Goal: Purchase product/service

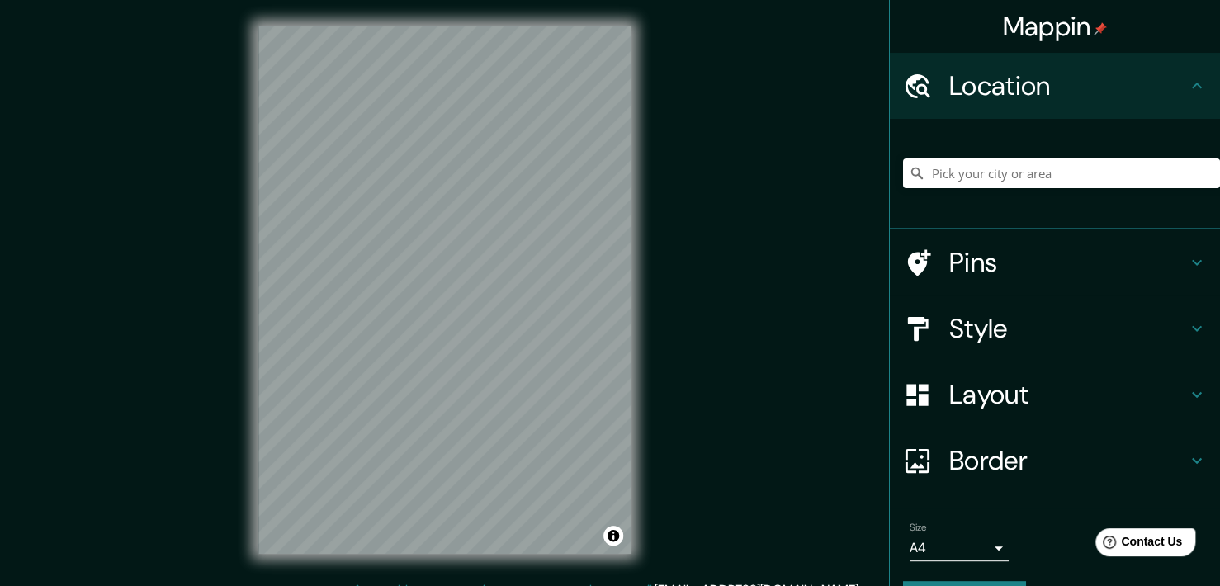
scroll to position [45, 0]
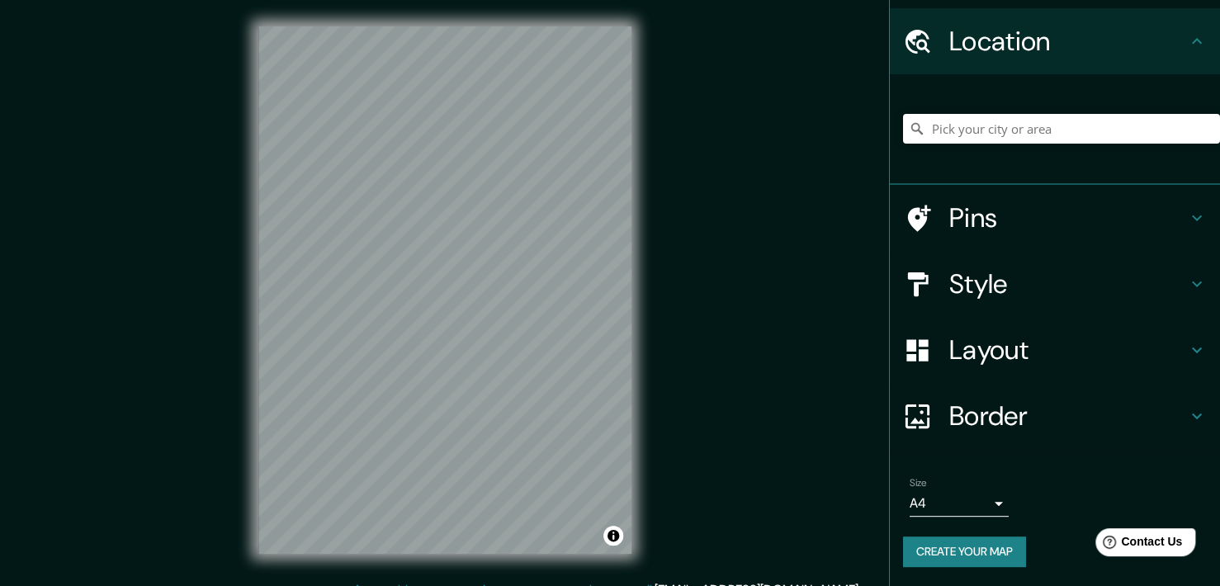
click at [1057, 405] on h4 "Border" at bounding box center [1068, 416] width 238 height 33
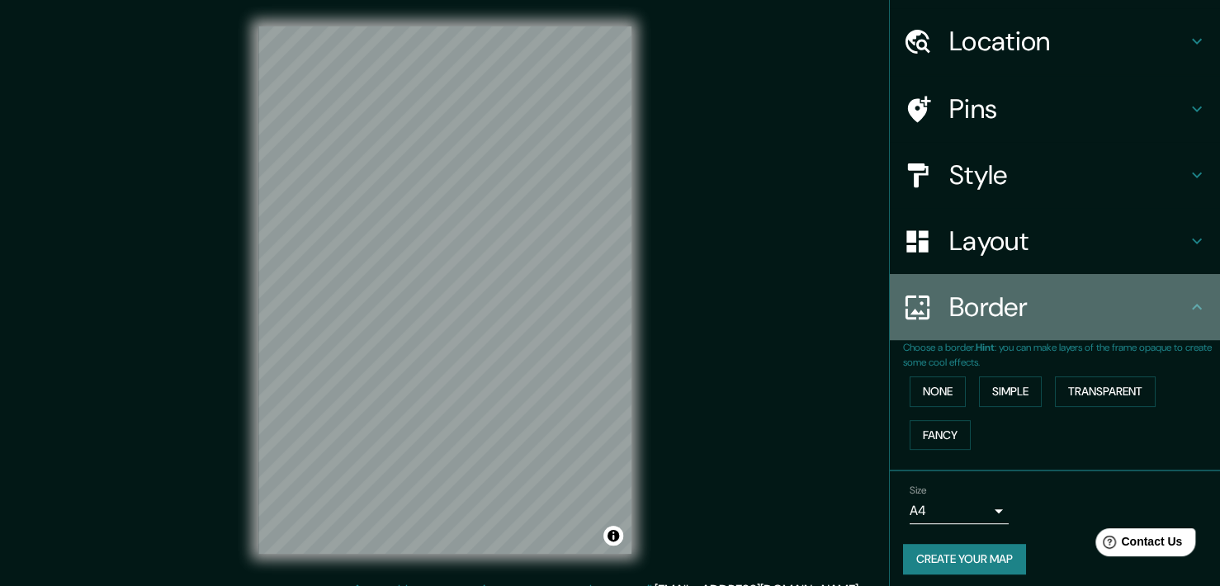
click at [1068, 323] on div "Border" at bounding box center [1055, 307] width 330 height 66
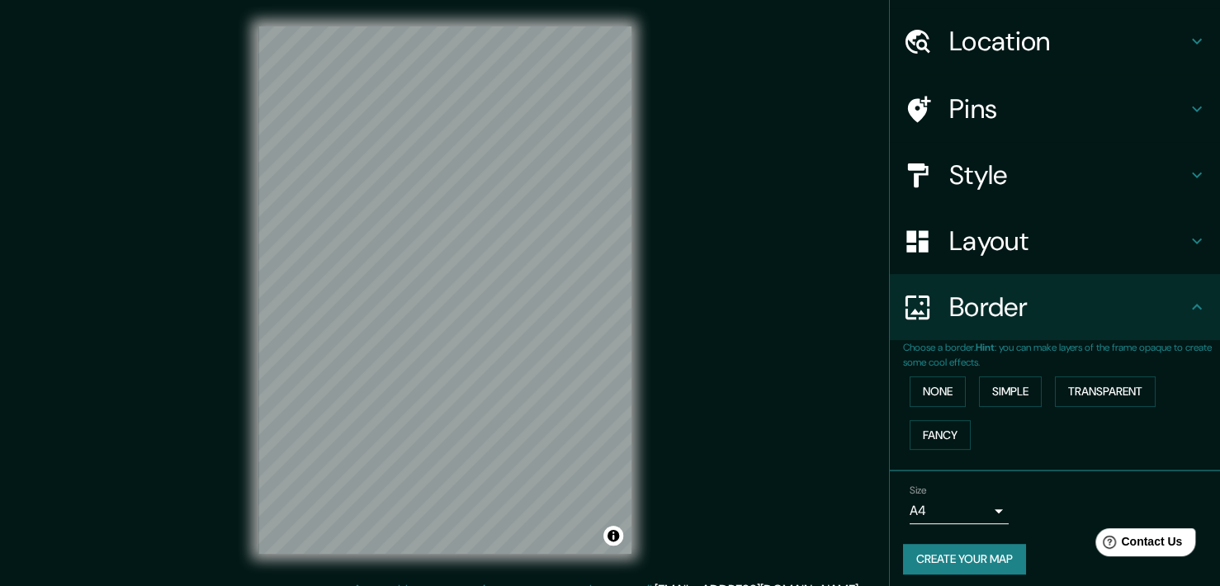
click at [1049, 262] on div "Layout" at bounding box center [1055, 241] width 330 height 66
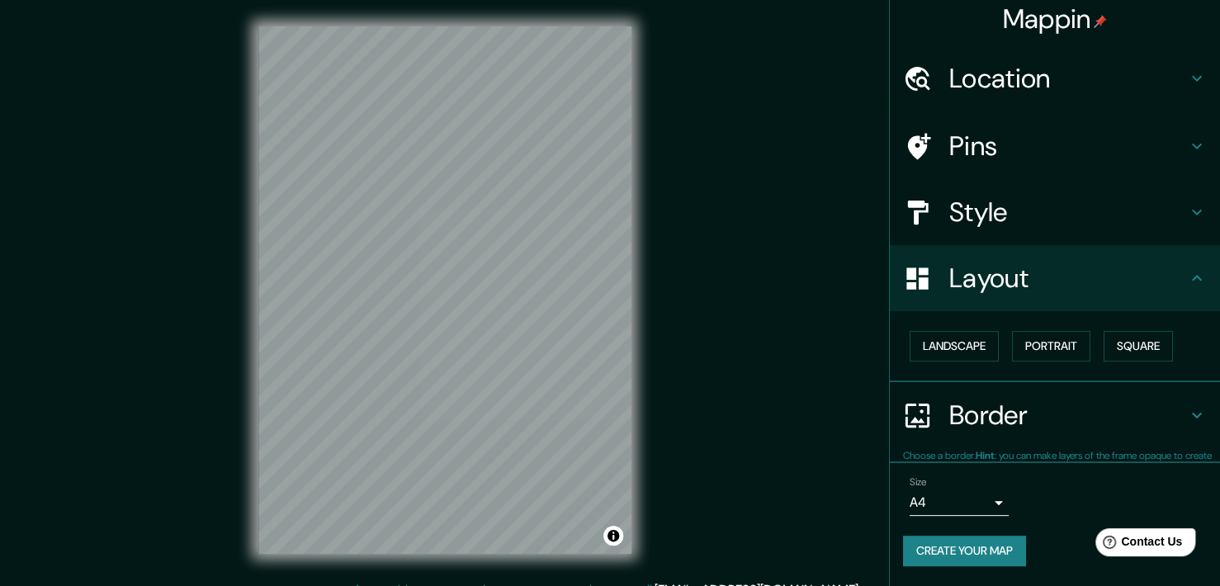
scroll to position [7, 0]
click at [982, 354] on button "Landscape" at bounding box center [954, 347] width 89 height 31
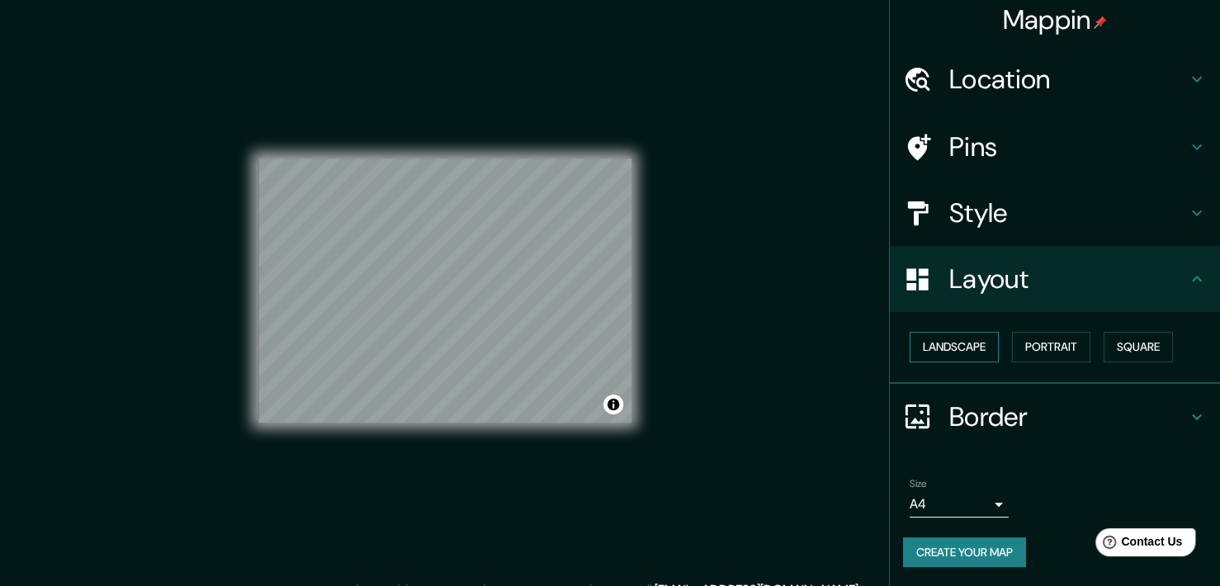
click at [981, 354] on button "Landscape" at bounding box center [954, 347] width 89 height 31
click at [1037, 346] on button "Portrait" at bounding box center [1051, 347] width 78 height 31
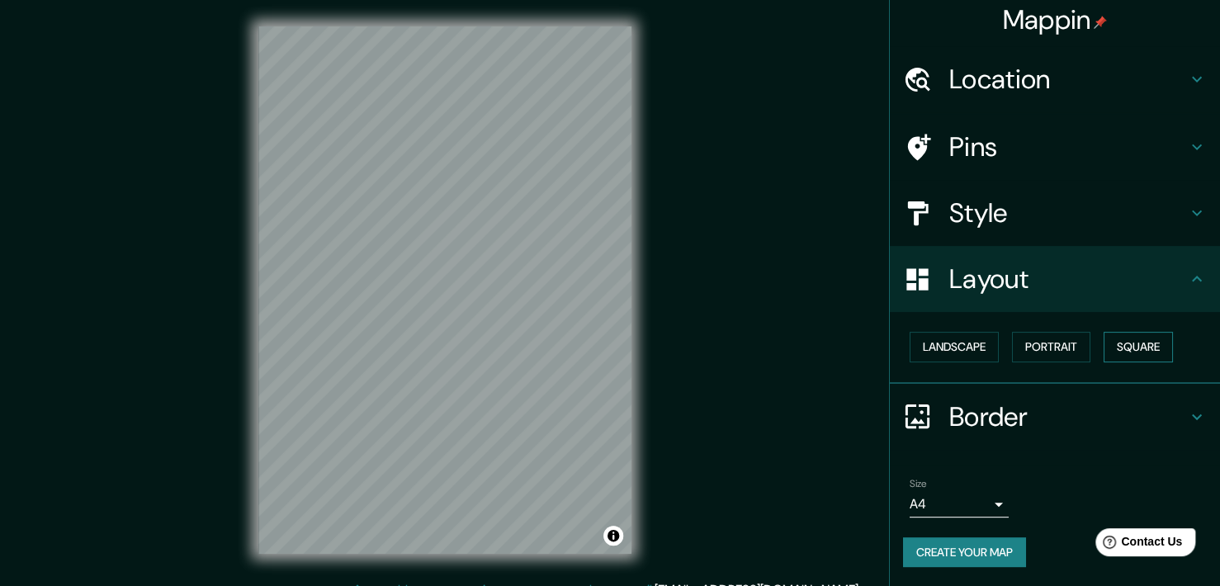
click at [1110, 343] on button "Square" at bounding box center [1138, 347] width 69 height 31
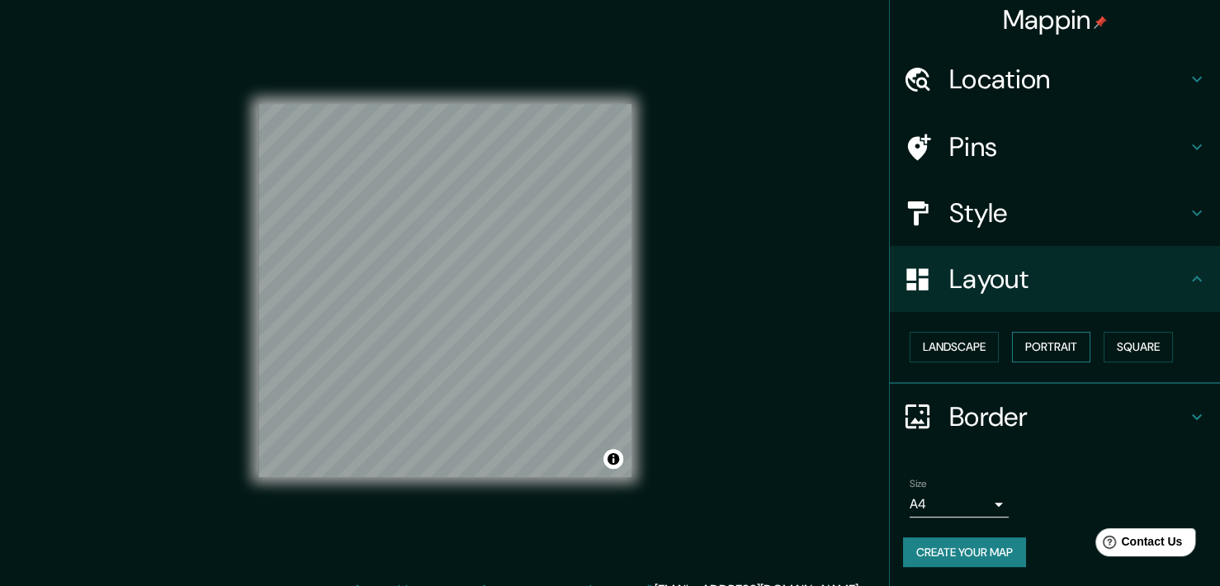
click at [1044, 349] on button "Portrait" at bounding box center [1051, 347] width 78 height 31
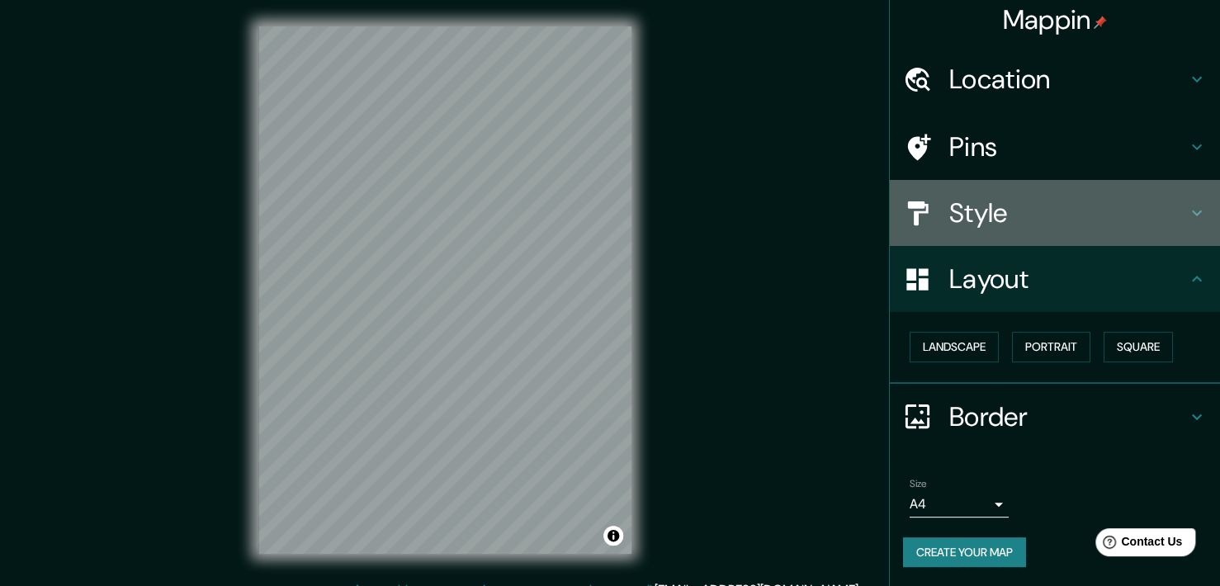
click at [1030, 233] on div "Style" at bounding box center [1055, 213] width 330 height 66
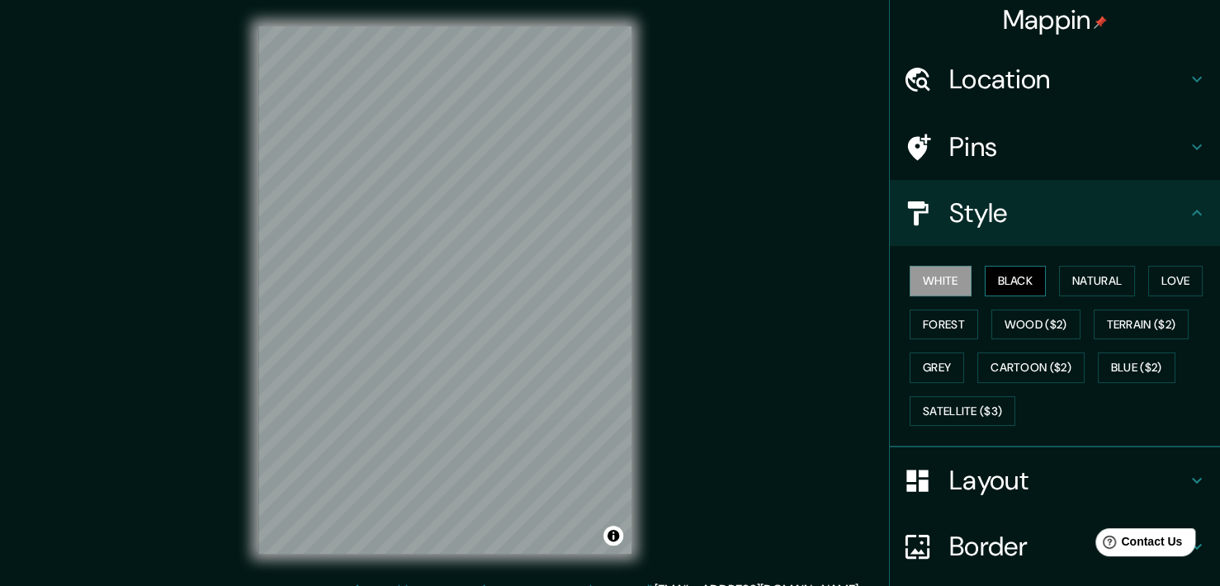
click at [1001, 278] on button "Black" at bounding box center [1016, 281] width 62 height 31
click at [935, 319] on button "Forest" at bounding box center [944, 325] width 69 height 31
click at [633, 348] on div "© Mapbox © OpenStreetMap Improve this map" at bounding box center [445, 290] width 426 height 580
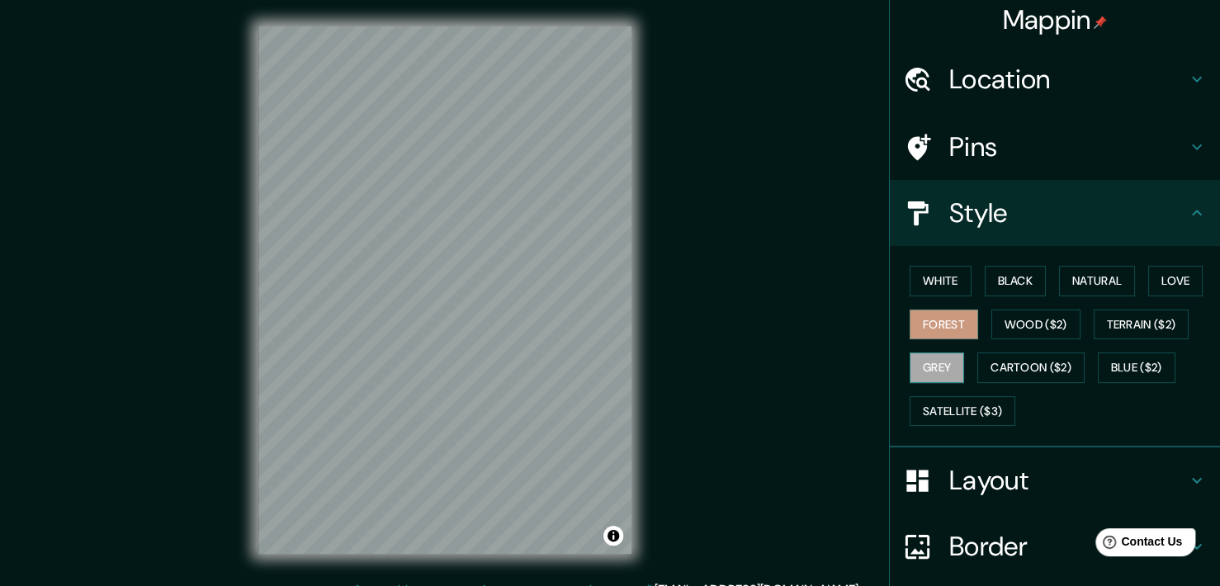
click at [931, 365] on button "Grey" at bounding box center [937, 368] width 54 height 31
click at [1073, 273] on button "Natural" at bounding box center [1097, 281] width 76 height 31
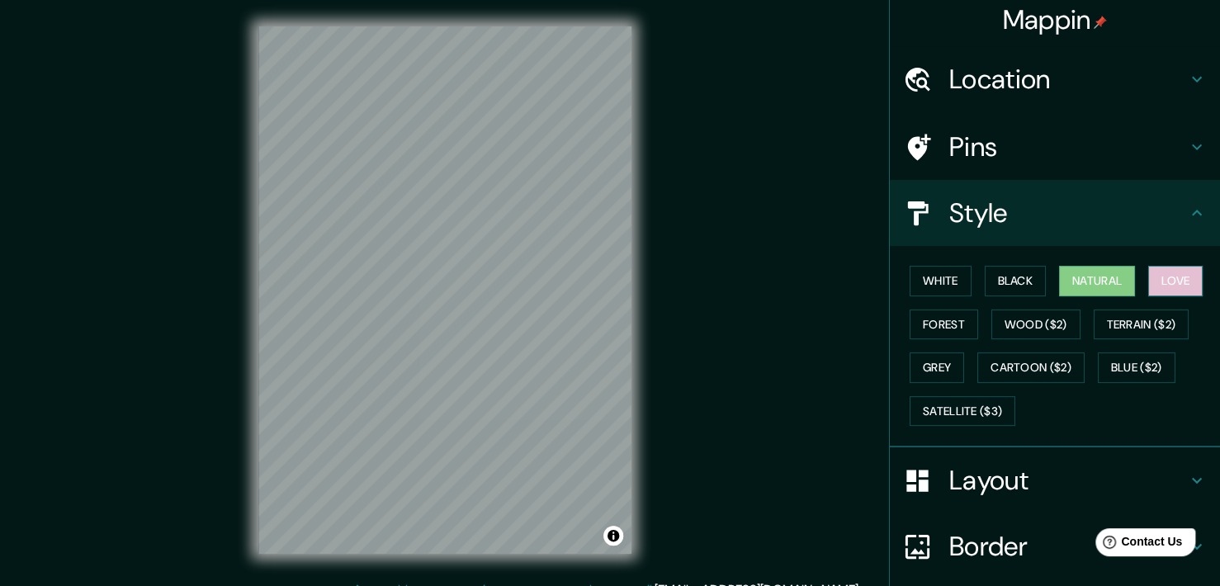
click at [1161, 290] on button "Love" at bounding box center [1175, 281] width 54 height 31
click at [1133, 335] on button "Terrain ($2)" at bounding box center [1142, 325] width 96 height 31
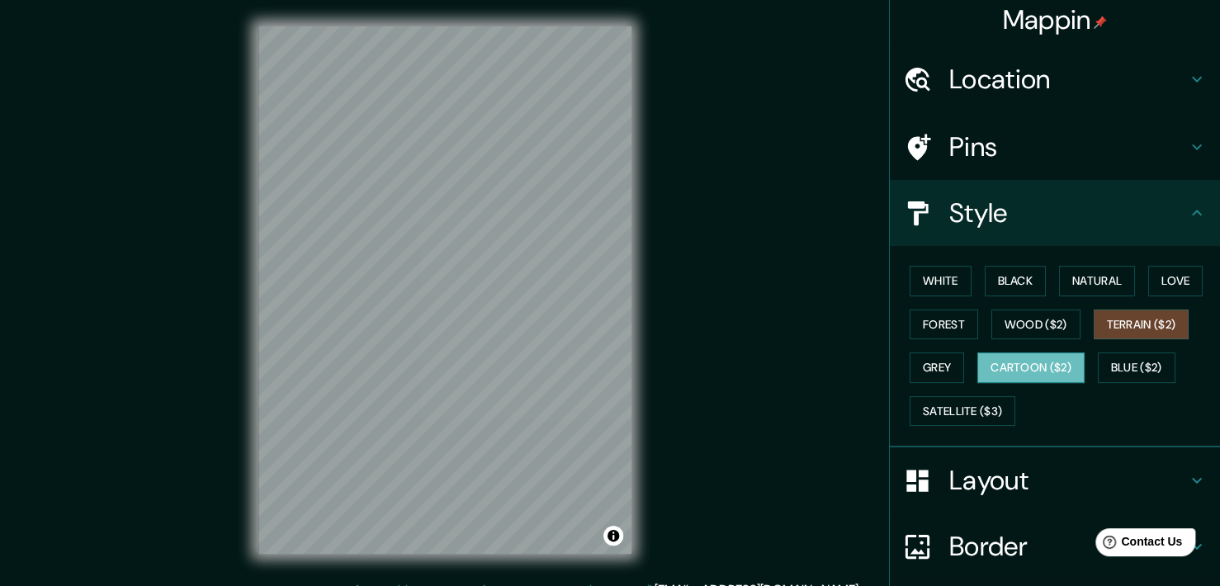
click at [1039, 367] on button "Cartoon ($2)" at bounding box center [1030, 368] width 107 height 31
click at [1115, 371] on button "Blue ($2)" at bounding box center [1137, 368] width 78 height 31
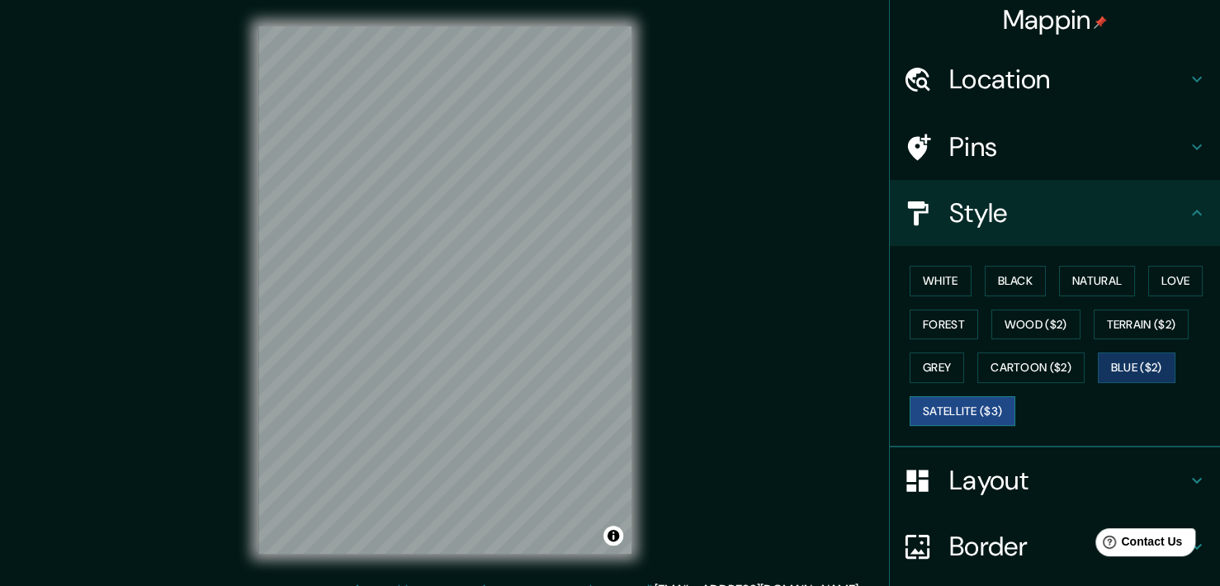
click at [961, 420] on button "Satellite ($3)" at bounding box center [963, 411] width 106 height 31
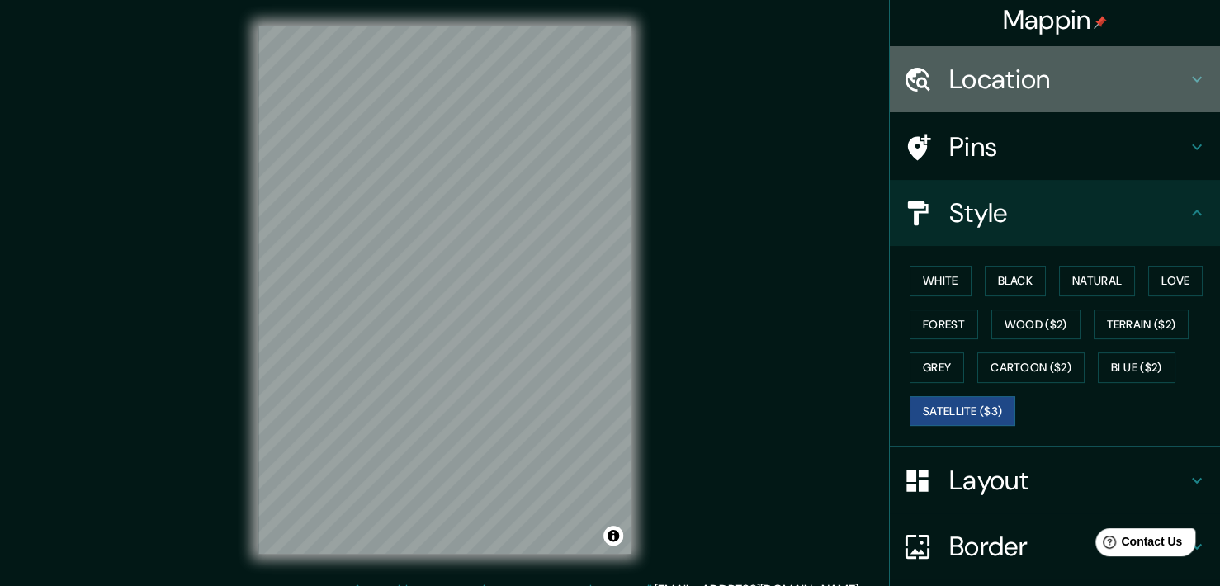
click at [1053, 89] on h4 "Location" at bounding box center [1068, 79] width 238 height 33
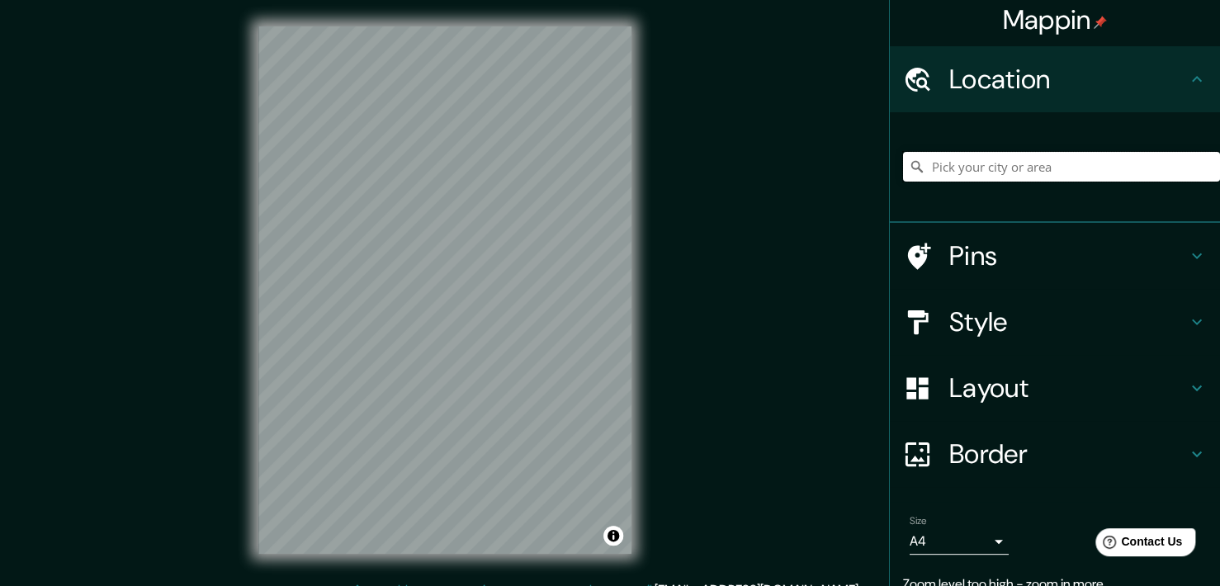
click at [1039, 159] on input "Pick your city or area" at bounding box center [1061, 167] width 317 height 30
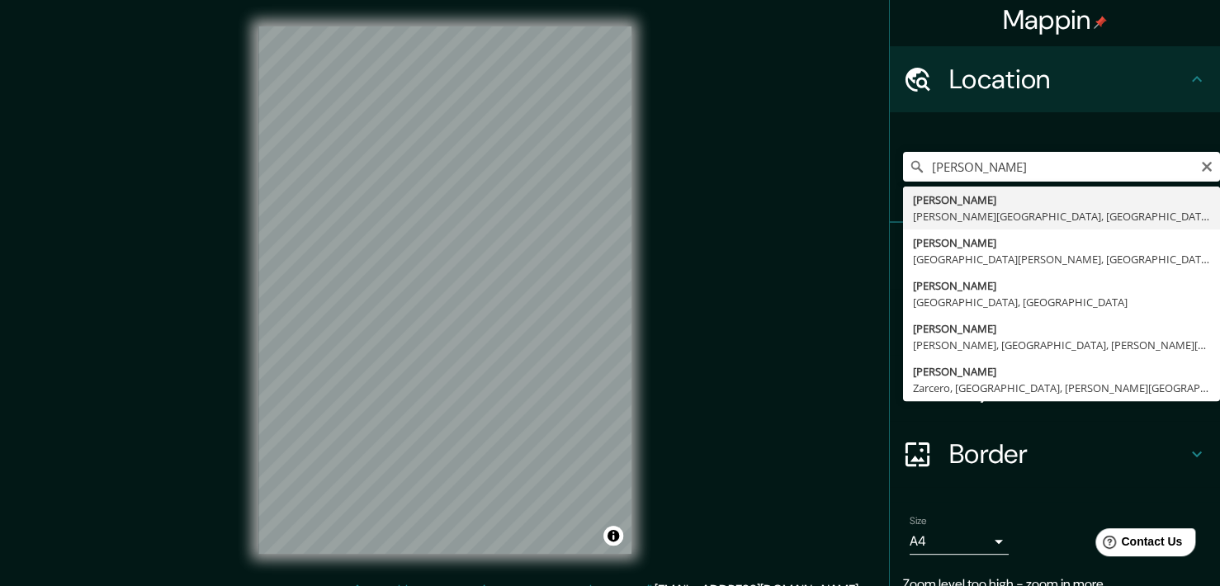
type input "[PERSON_NAME], [PERSON_NAME][GEOGRAPHIC_DATA], [GEOGRAPHIC_DATA]"
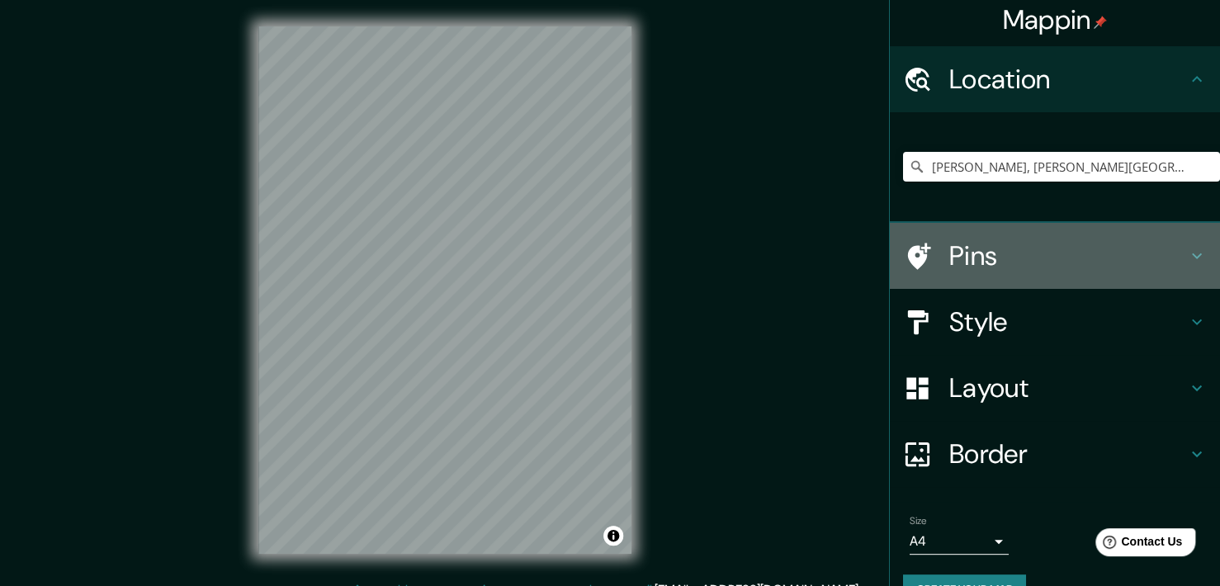
click at [1011, 253] on h4 "Pins" at bounding box center [1068, 255] width 238 height 33
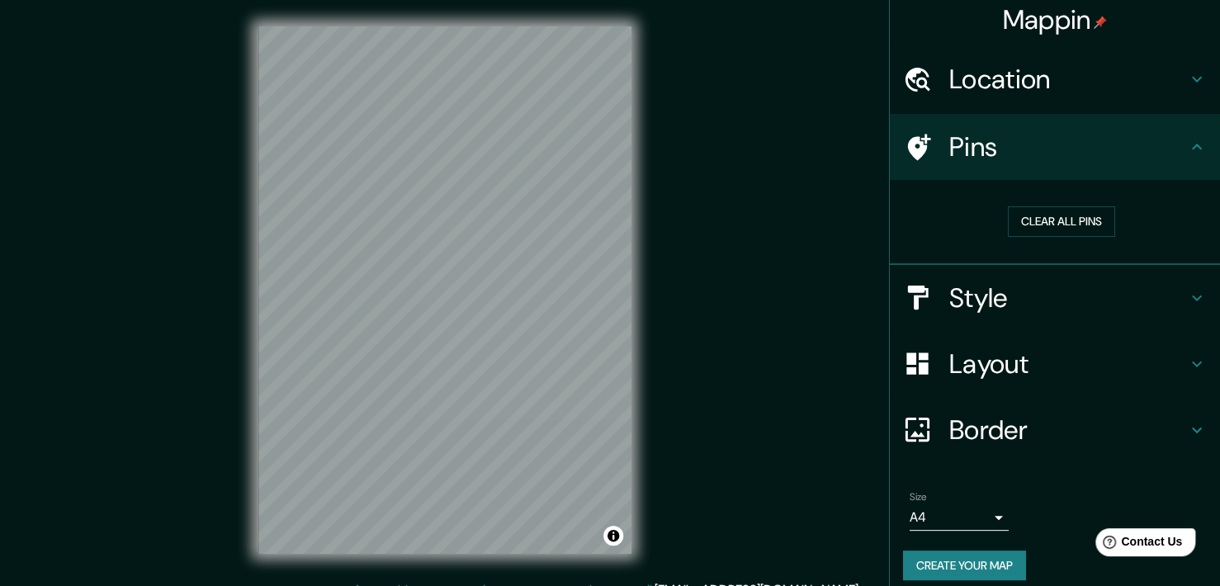
click at [1046, 173] on div "Pins" at bounding box center [1055, 147] width 330 height 66
click at [1050, 285] on h4 "Style" at bounding box center [1068, 298] width 238 height 33
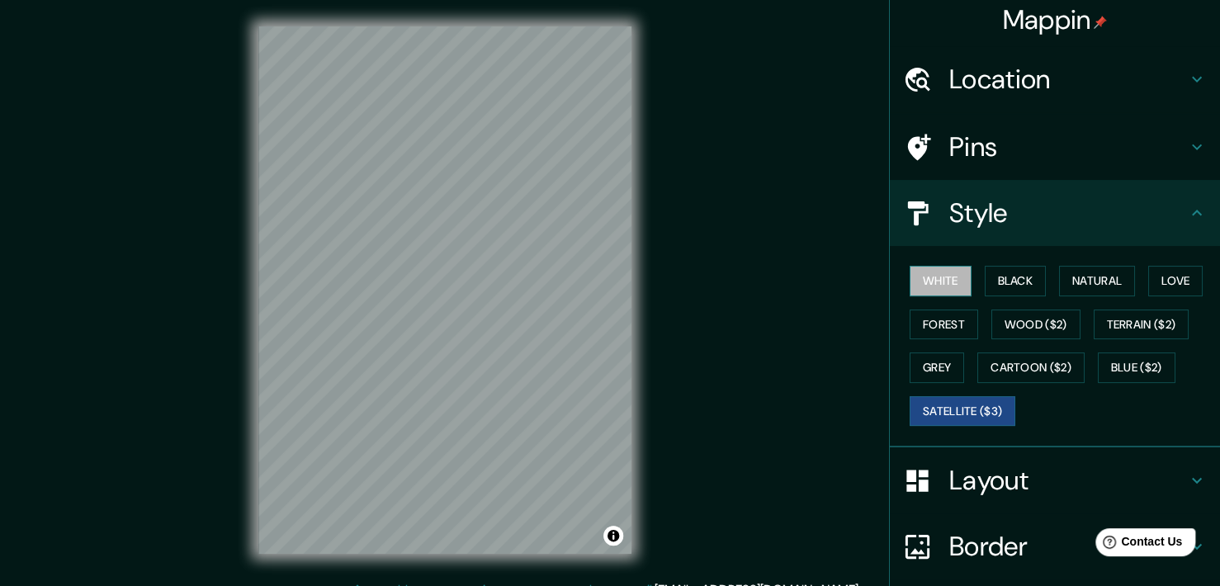
click at [931, 292] on button "White" at bounding box center [941, 281] width 62 height 31
click at [1019, 274] on button "Black" at bounding box center [1016, 281] width 62 height 31
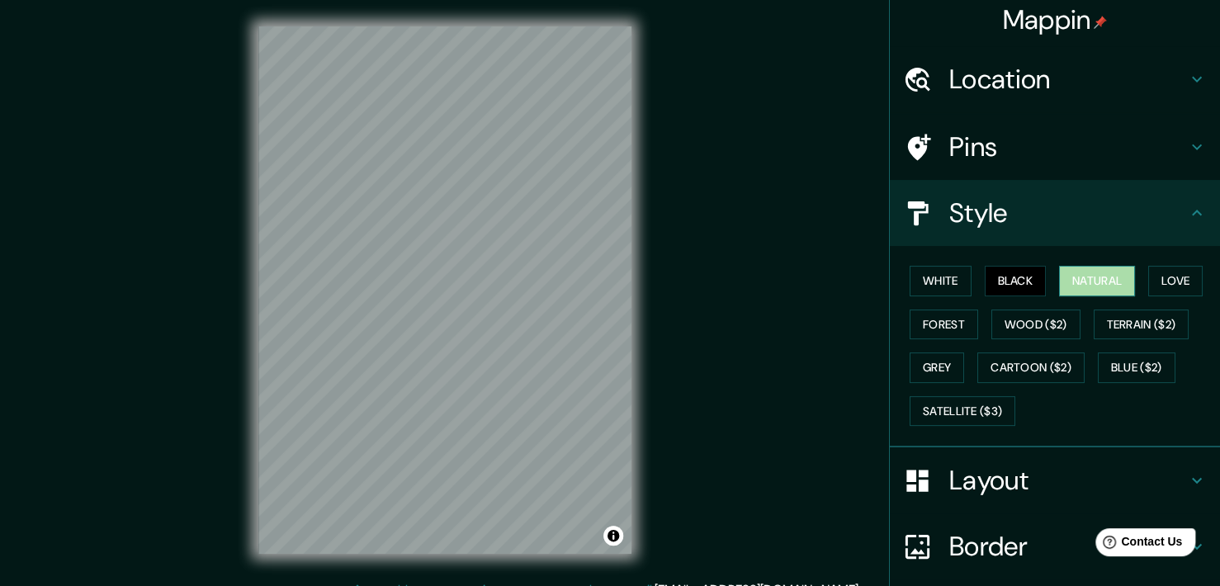
click at [1083, 281] on button "Natural" at bounding box center [1097, 281] width 76 height 31
click at [1162, 276] on button "Love" at bounding box center [1175, 281] width 54 height 31
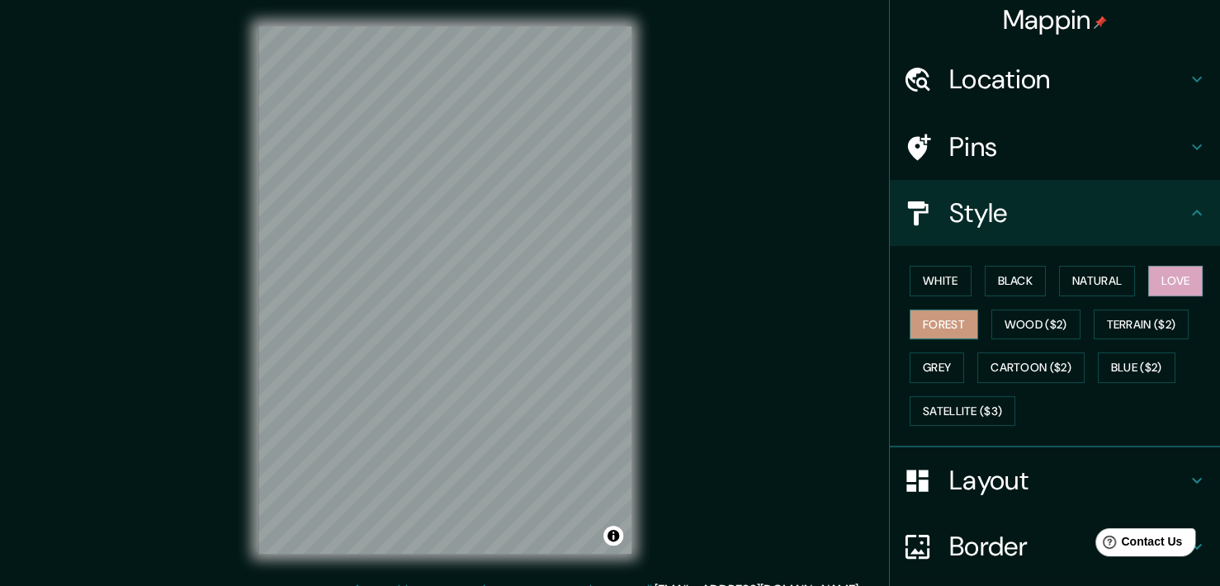
click at [932, 329] on button "Forest" at bounding box center [944, 325] width 69 height 31
click at [1029, 329] on button "Wood ($2)" at bounding box center [1036, 325] width 89 height 31
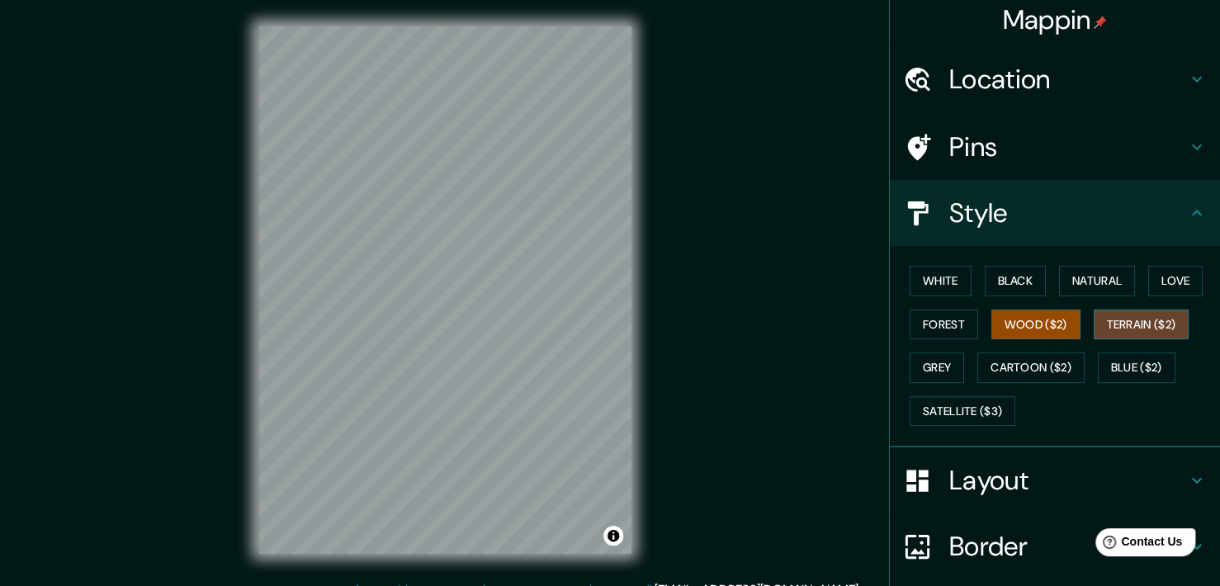
click at [1126, 325] on button "Terrain ($2)" at bounding box center [1142, 325] width 96 height 31
click at [925, 371] on button "Grey" at bounding box center [937, 368] width 54 height 31
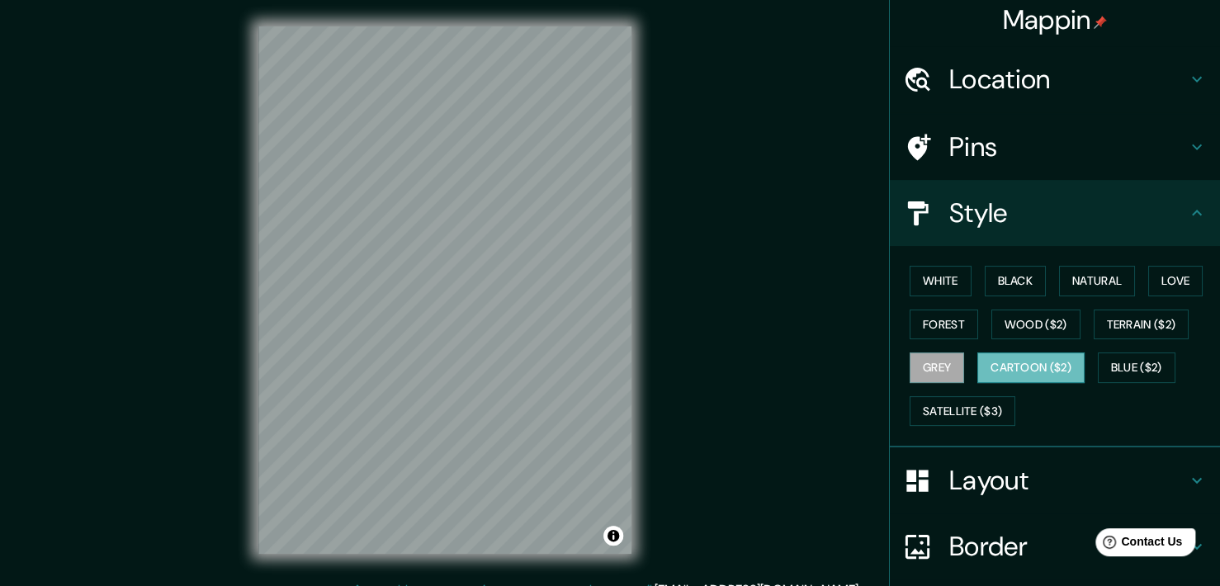
click at [1053, 360] on button "Cartoon ($2)" at bounding box center [1030, 368] width 107 height 31
click at [1142, 359] on button "Blue ($2)" at bounding box center [1137, 368] width 78 height 31
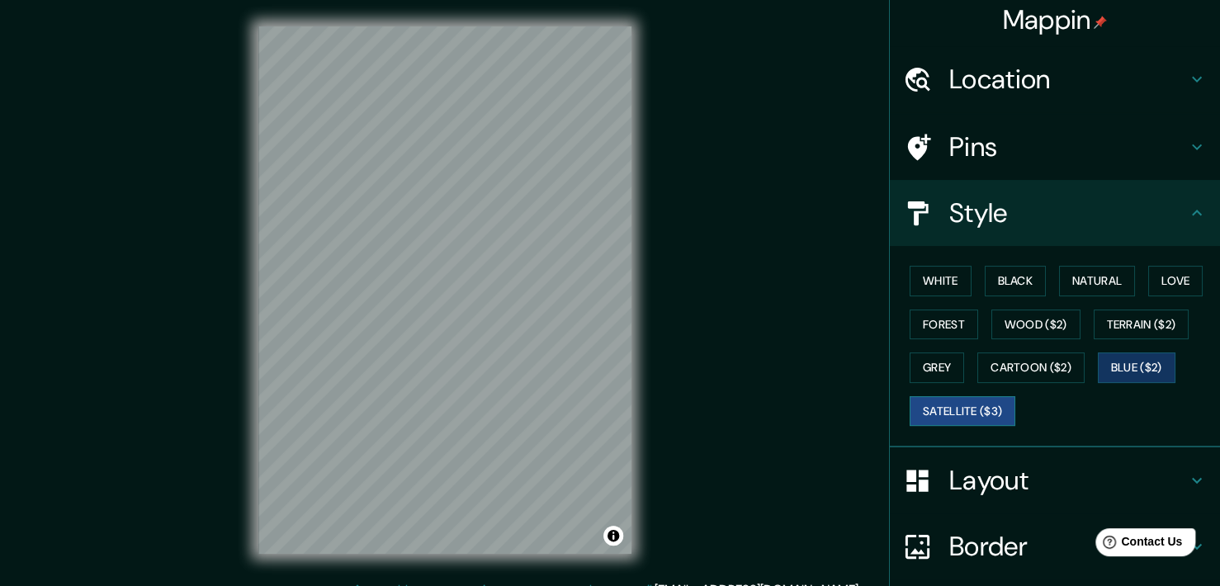
click at [941, 409] on button "Satellite ($3)" at bounding box center [963, 411] width 106 height 31
click at [1140, 328] on button "Terrain ($2)" at bounding box center [1142, 325] width 96 height 31
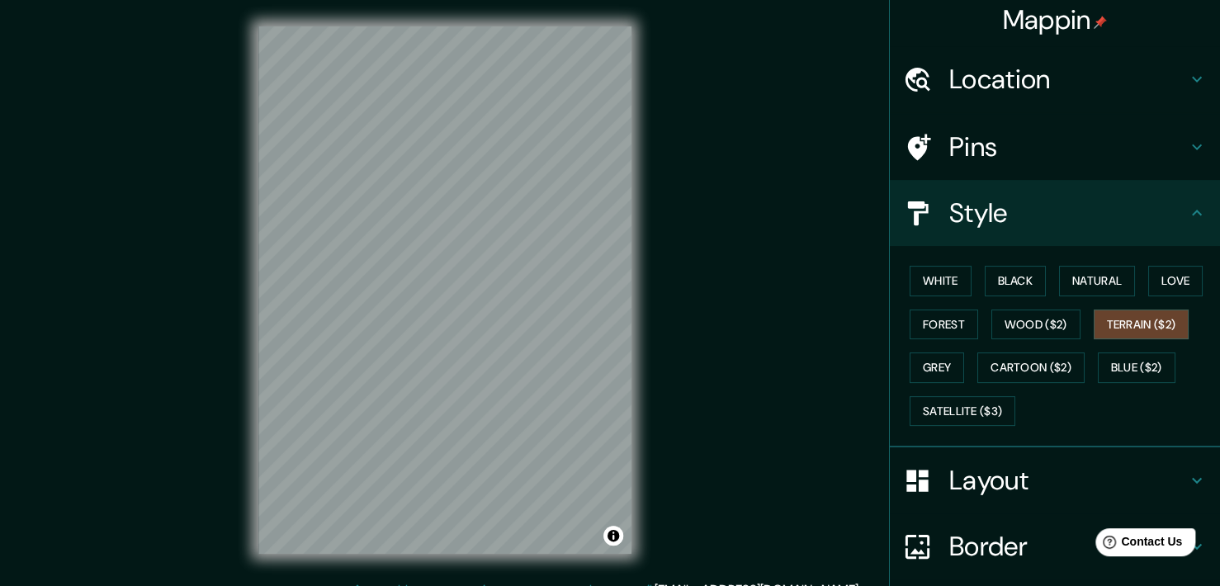
click at [1067, 466] on h4 "Layout" at bounding box center [1068, 480] width 238 height 33
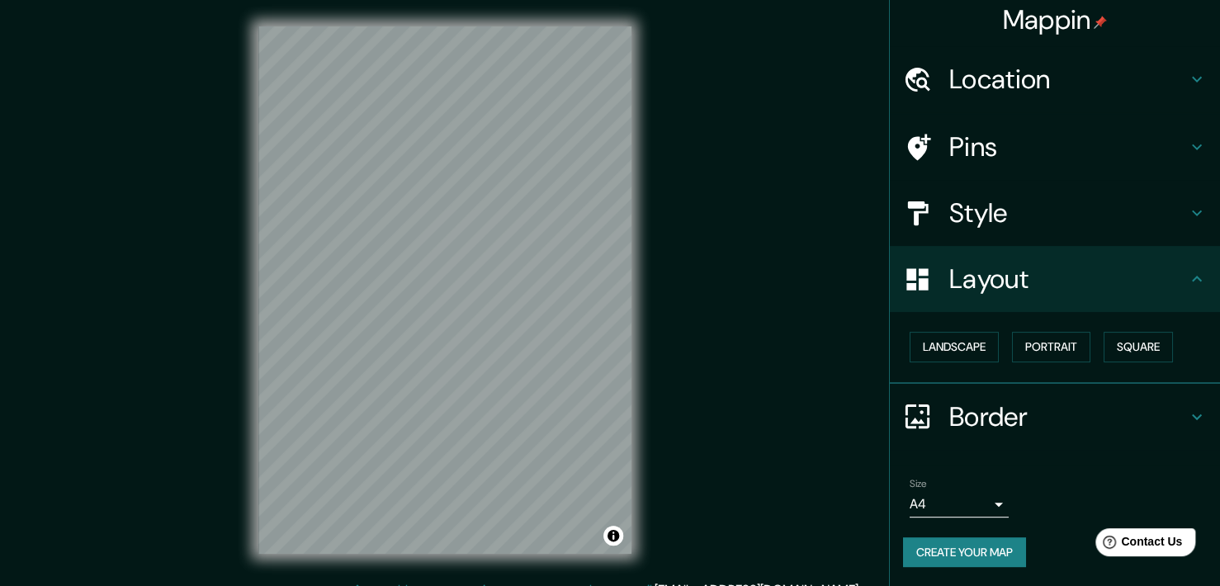
click at [1070, 298] on div "Layout" at bounding box center [1055, 279] width 330 height 66
click at [1080, 142] on h4 "Pins" at bounding box center [1068, 146] width 238 height 33
